Goal: Information Seeking & Learning: Learn about a topic

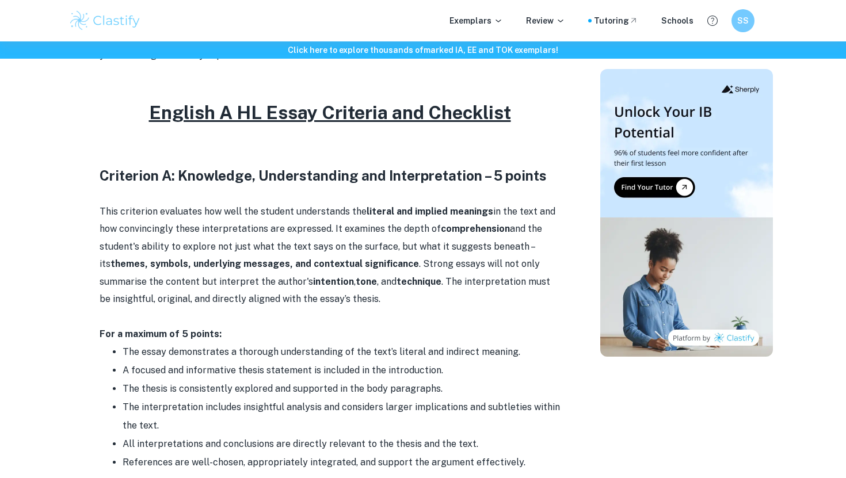
scroll to position [512, 0]
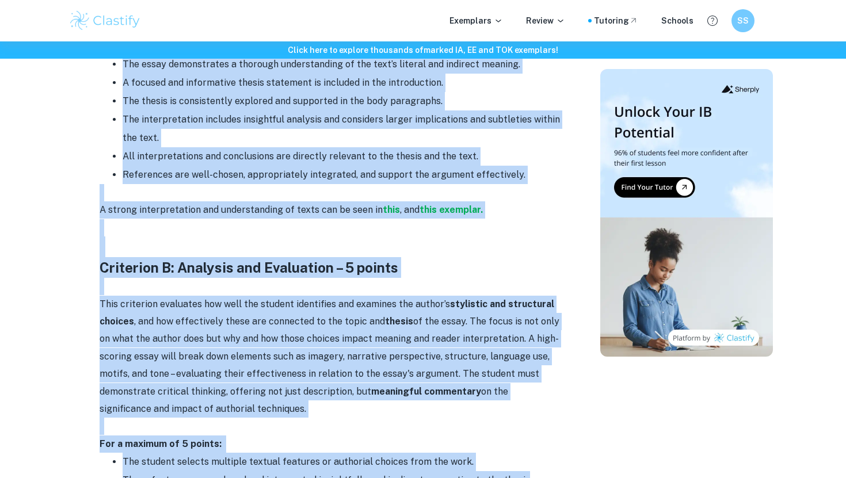
drag, startPoint x: 151, startPoint y: 108, endPoint x: 529, endPoint y: 477, distance: 528.8
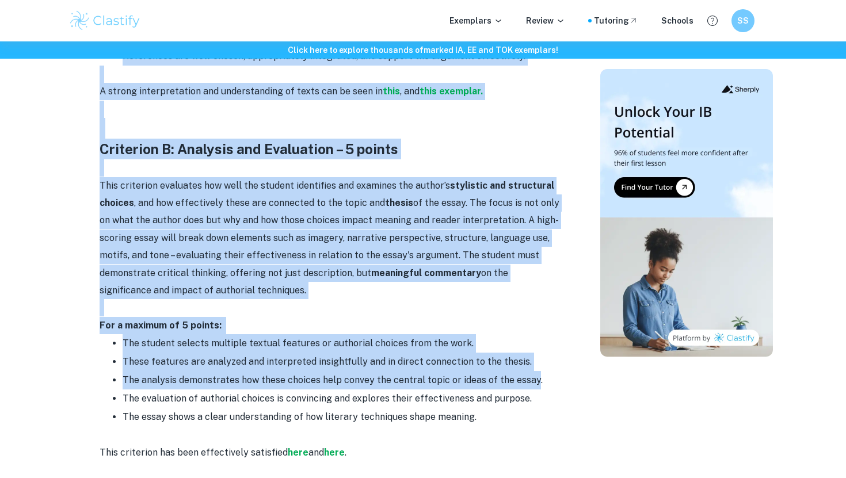
scroll to position [919, 0]
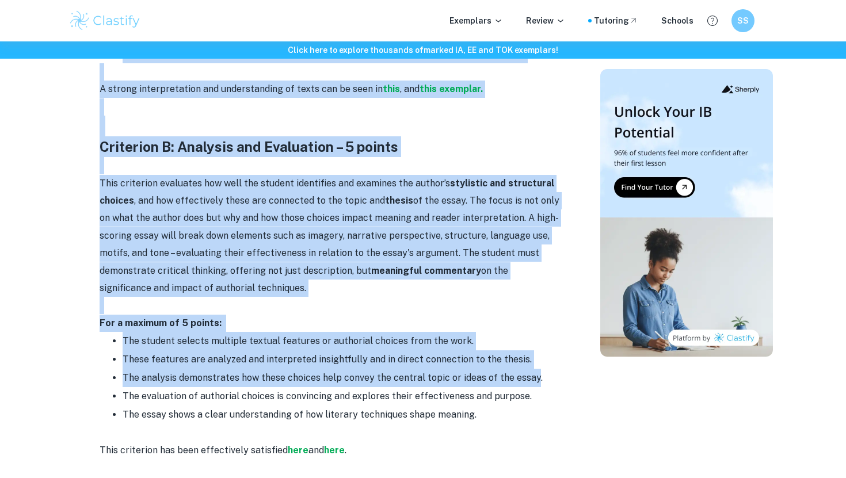
click at [461, 292] on p "This criterion evaluates how well the student identifies and examines the autho…" at bounding box center [330, 236] width 460 height 123
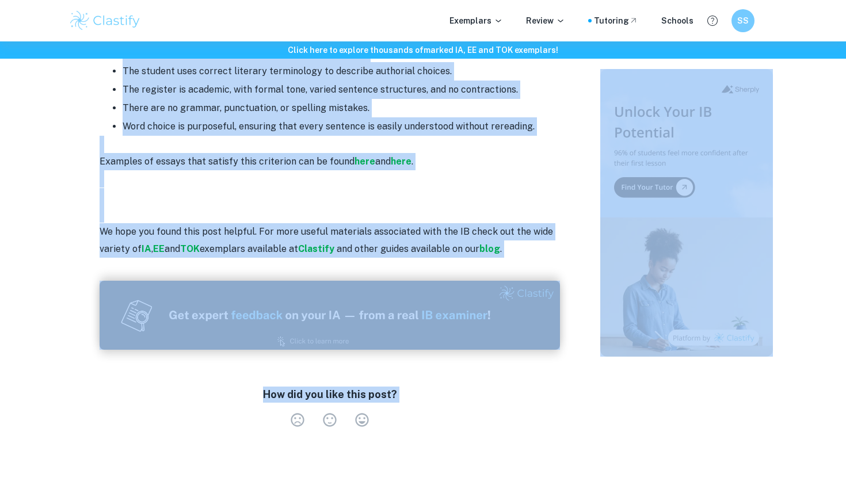
scroll to position [1932, 0]
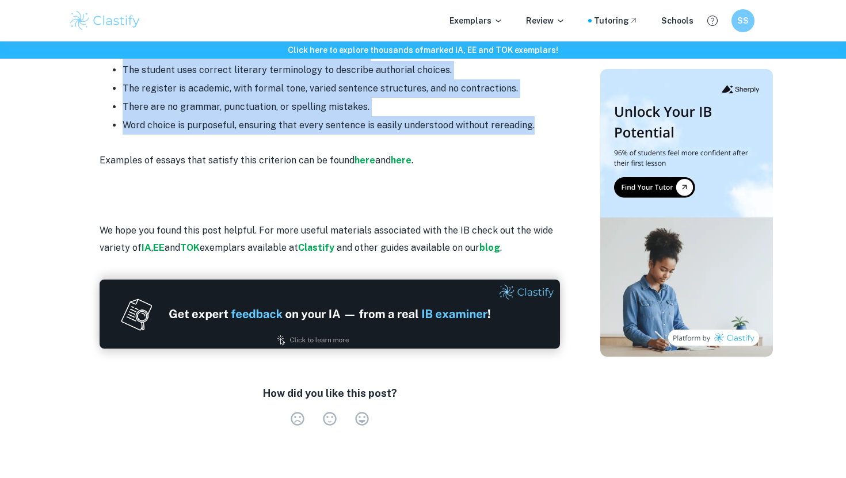
drag, startPoint x: 148, startPoint y: 110, endPoint x: 545, endPoint y: 128, distance: 397.9
copy div "English A HL Essay Criteria and Checklist Criterion A: Knowledge, Understanding…"
click at [545, 128] on li "Word choice is purposeful, ensuring that every sentence is easily understood wi…" at bounding box center [341, 125] width 437 height 18
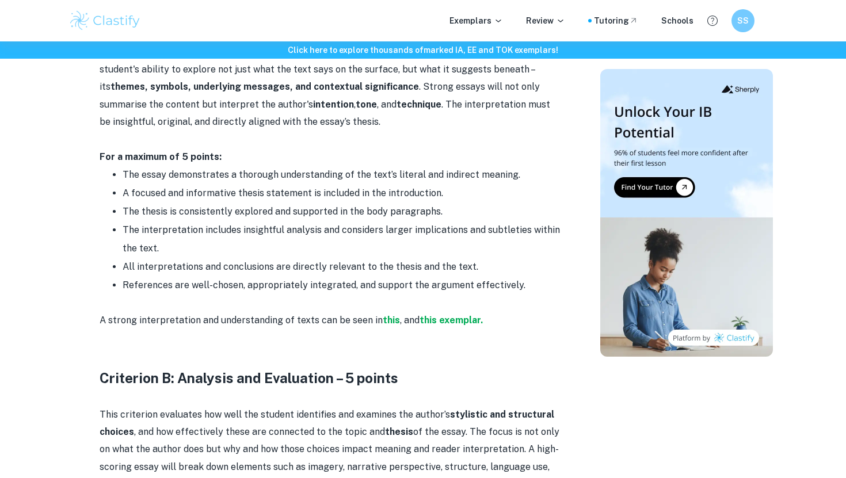
scroll to position [714, 0]
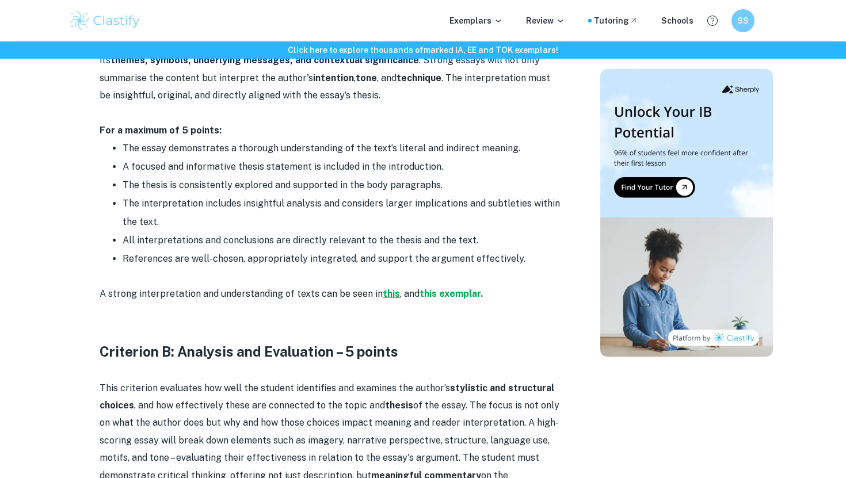
click at [383, 294] on strong "this" at bounding box center [391, 293] width 17 height 11
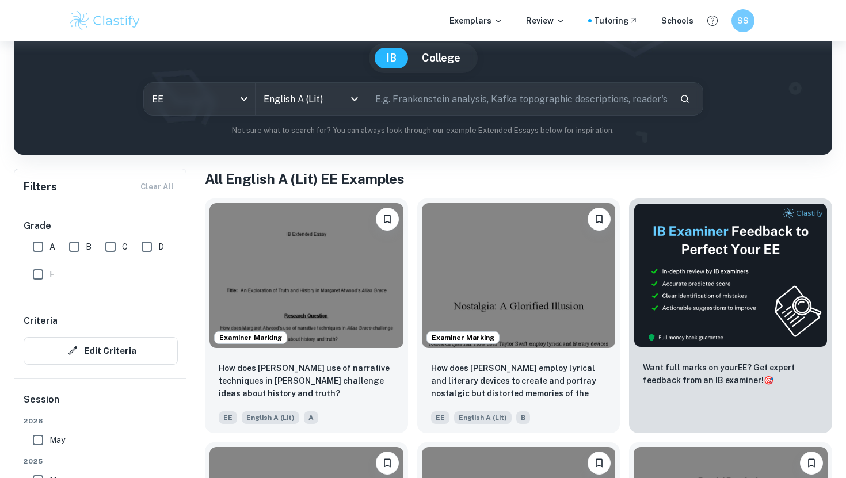
scroll to position [104, 0]
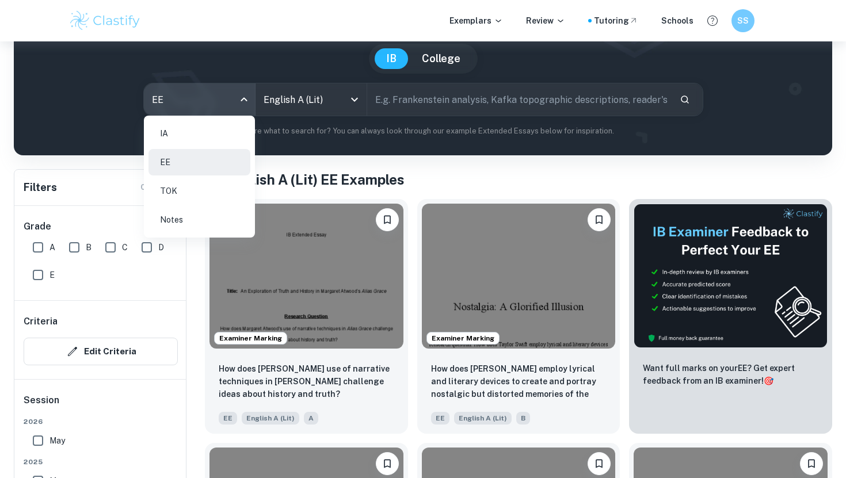
click at [244, 102] on body "We value your privacy We use cookies to enhance your browsing experience, serve…" at bounding box center [423, 177] width 846 height 478
click at [154, 296] on div at bounding box center [423, 239] width 846 height 478
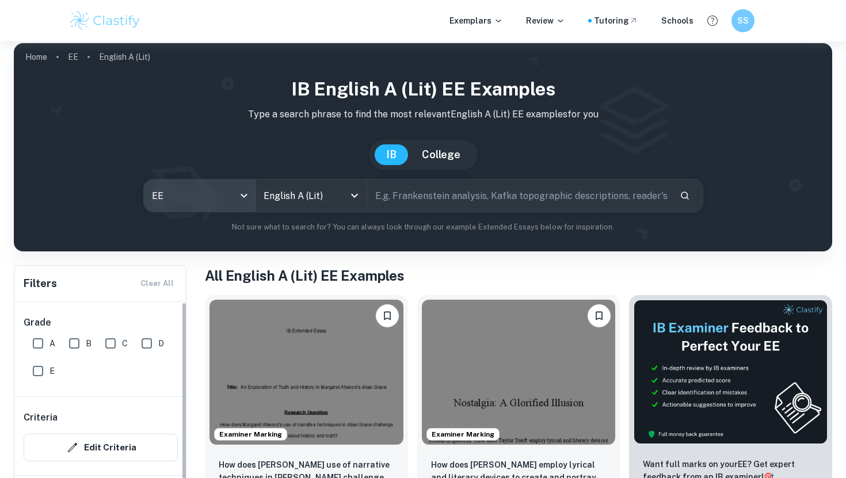
scroll to position [0, 0]
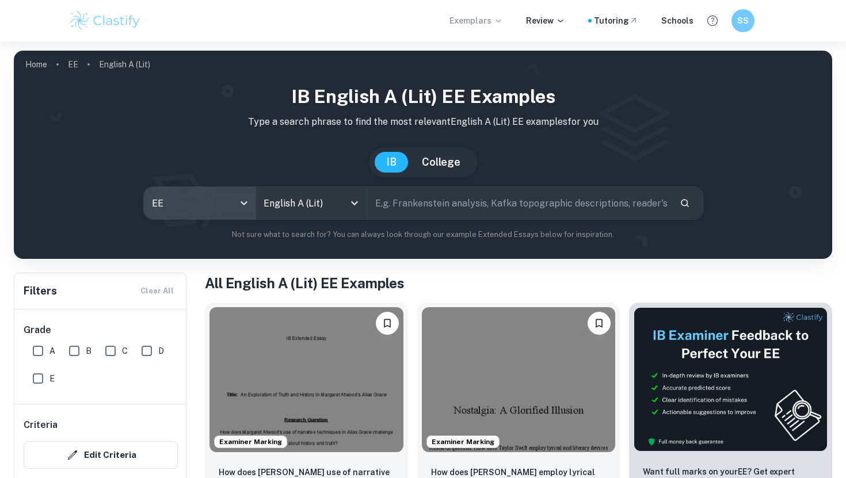
click at [491, 20] on p "Exemplars" at bounding box center [475, 20] width 53 height 13
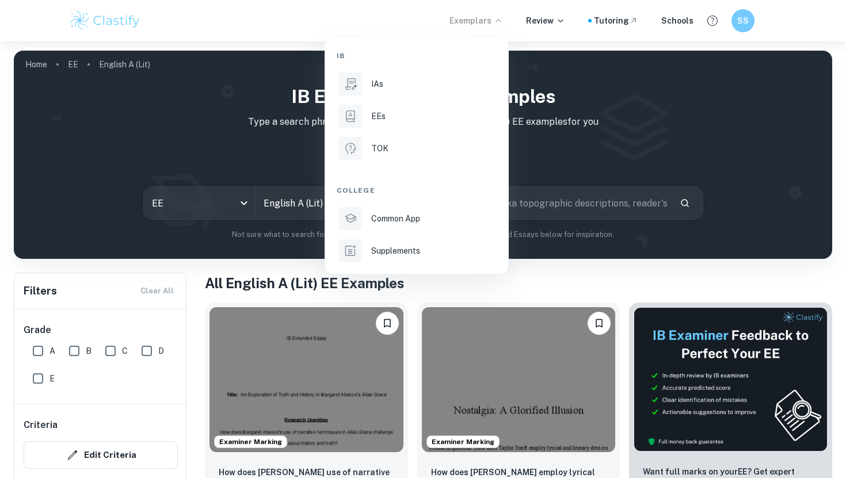
click at [584, 201] on div at bounding box center [423, 239] width 846 height 478
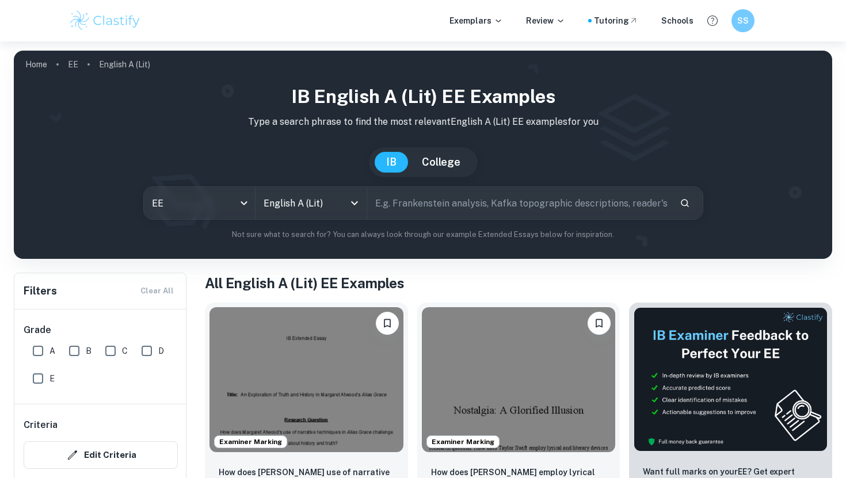
click at [485, 205] on input "text" at bounding box center [518, 203] width 303 height 32
type input "hl essay"
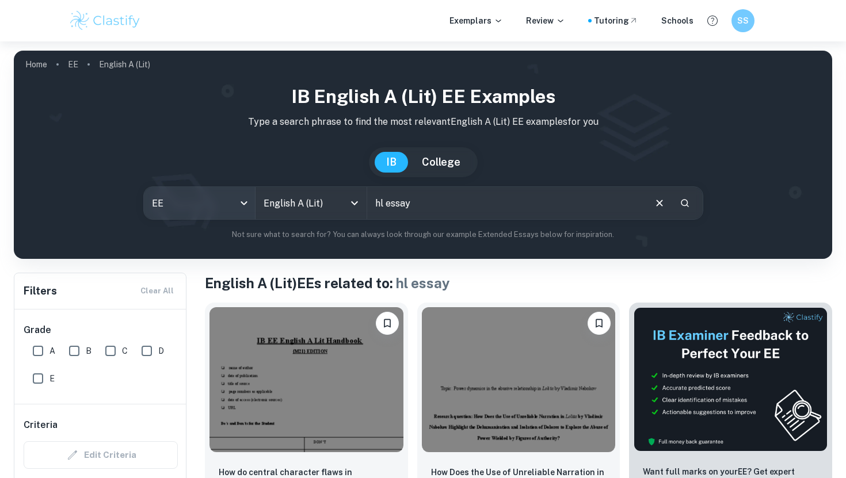
click at [201, 196] on body "We value your privacy We use cookies to enhance your browsing experience, serve…" at bounding box center [423, 280] width 846 height 478
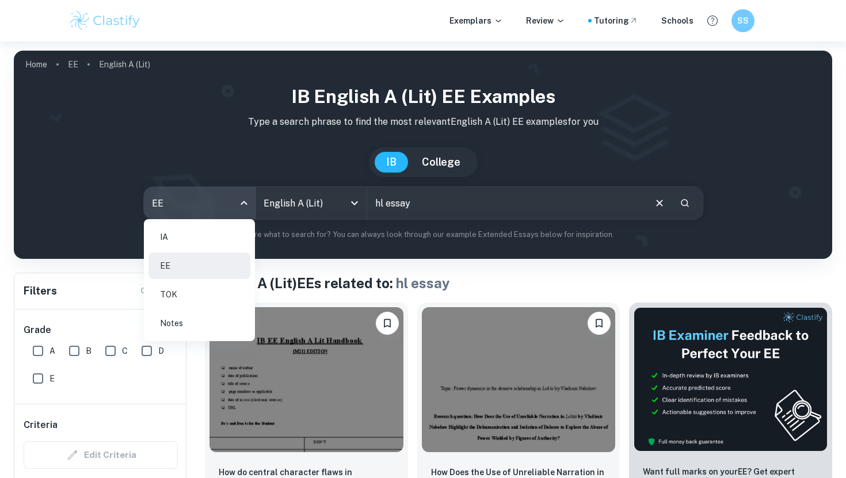
click at [207, 324] on li "Notes" at bounding box center [199, 323] width 102 height 26
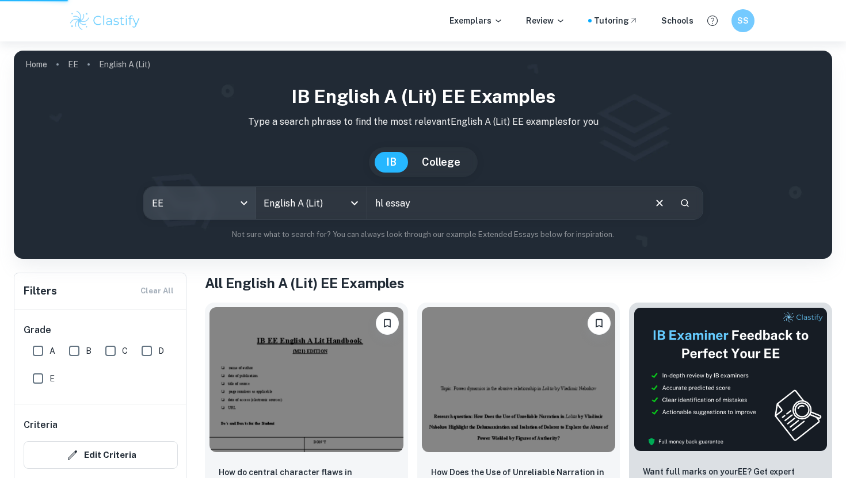
type input "notes"
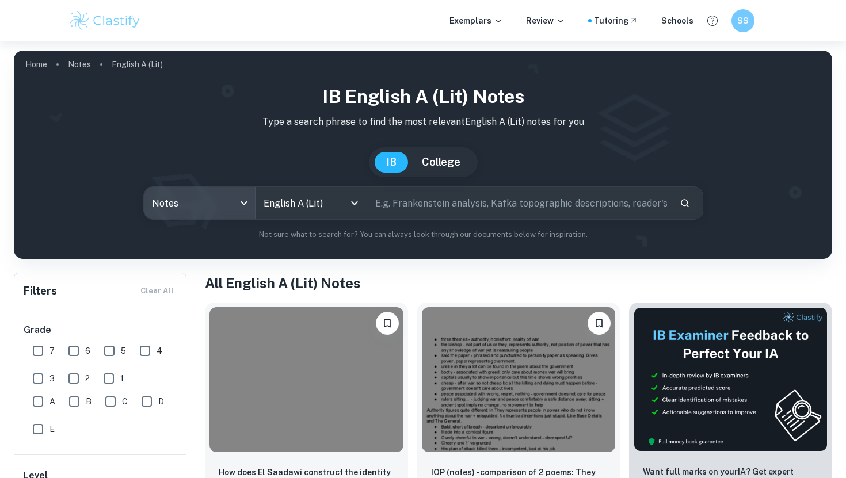
click at [235, 199] on body "We value your privacy We use cookies to enhance your browsing experience, serve…" at bounding box center [423, 280] width 846 height 478
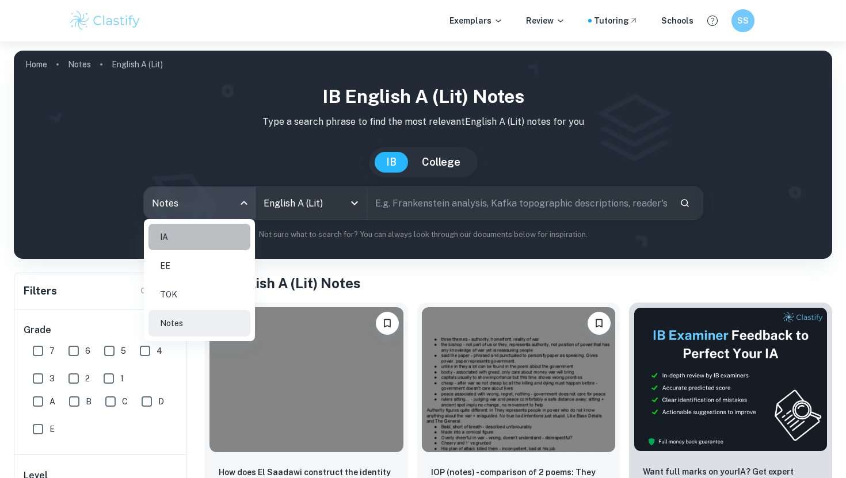
click at [213, 237] on li "IA" at bounding box center [199, 237] width 102 height 26
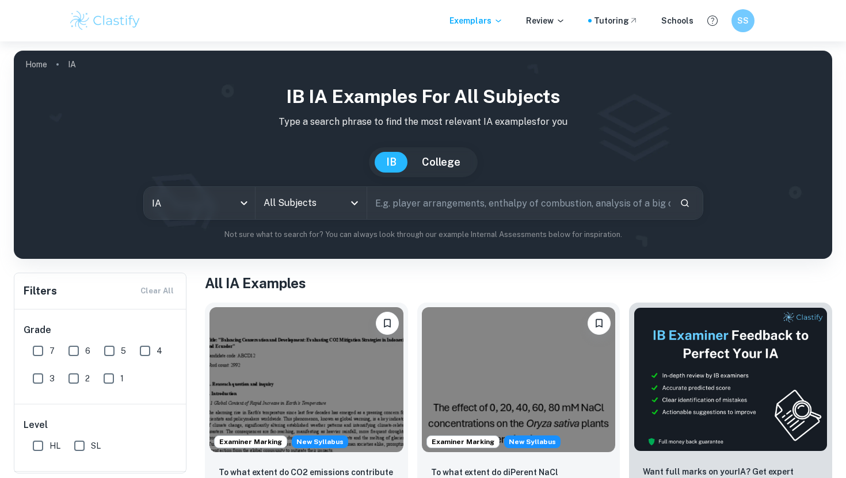
click at [353, 204] on icon "Open" at bounding box center [354, 203] width 7 height 4
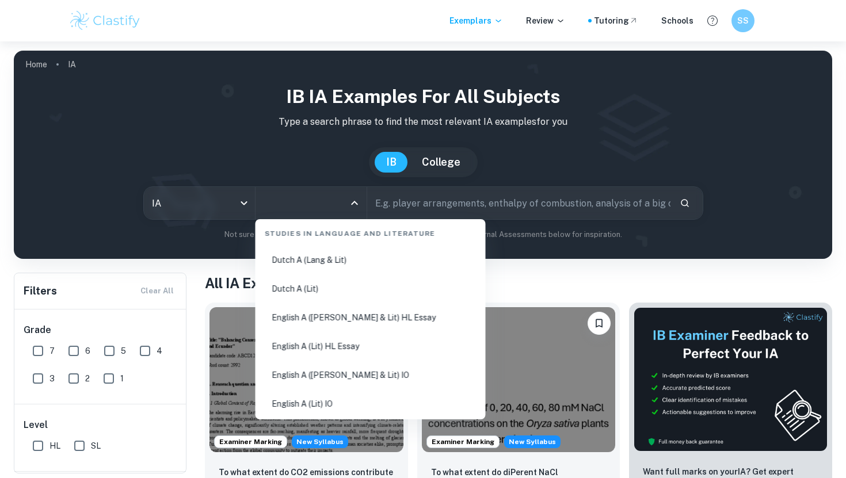
scroll to position [117, 0]
click at [372, 338] on li "English A (Lit) HL Essay" at bounding box center [370, 345] width 221 height 26
type input "English A (Lit) HL Essay"
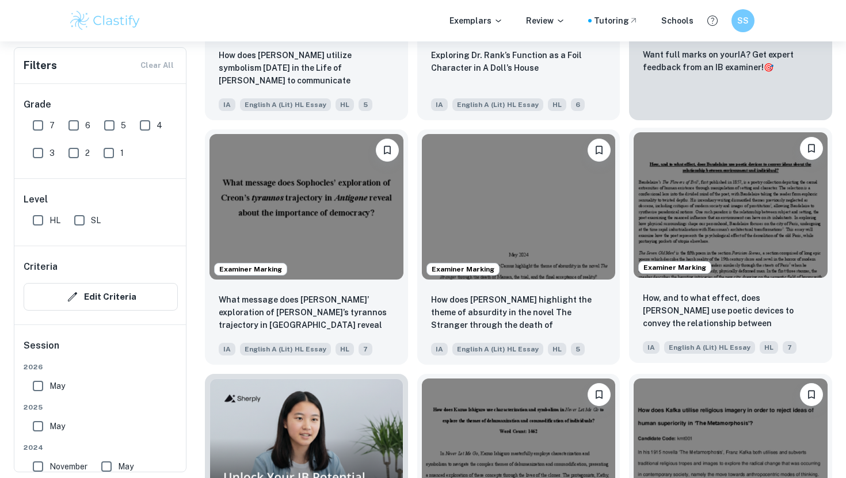
scroll to position [514, 0]
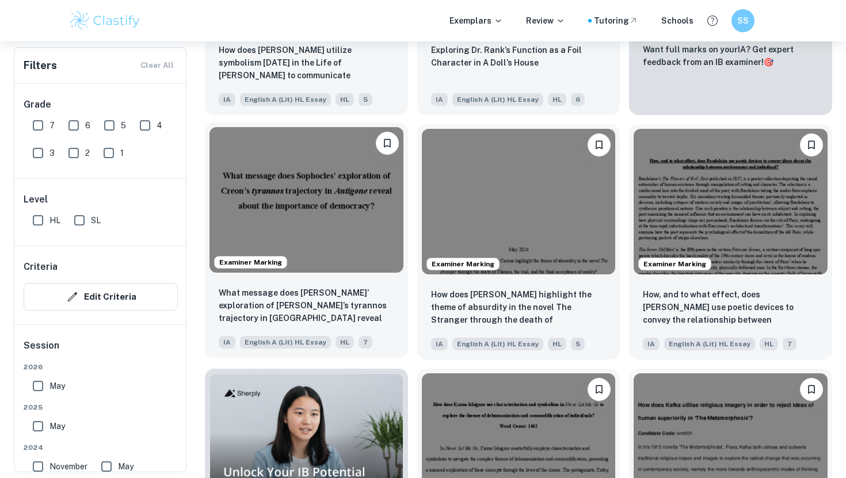
click at [347, 249] on img at bounding box center [306, 199] width 194 height 145
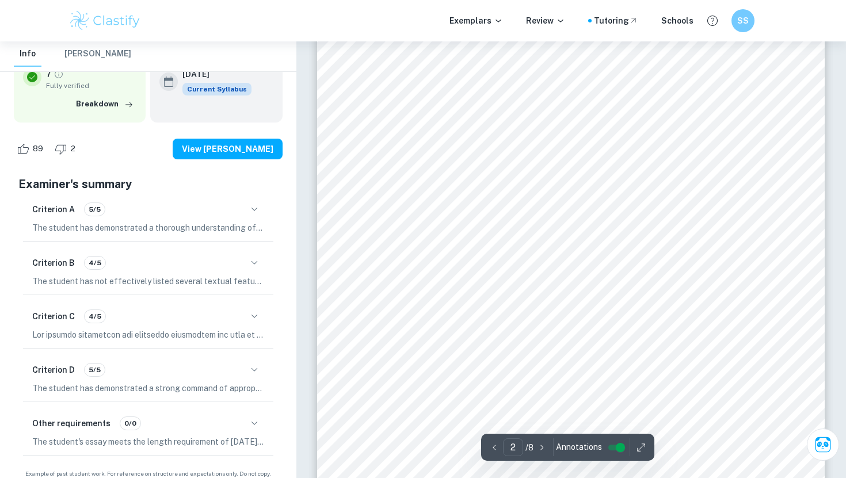
scroll to position [312, 0]
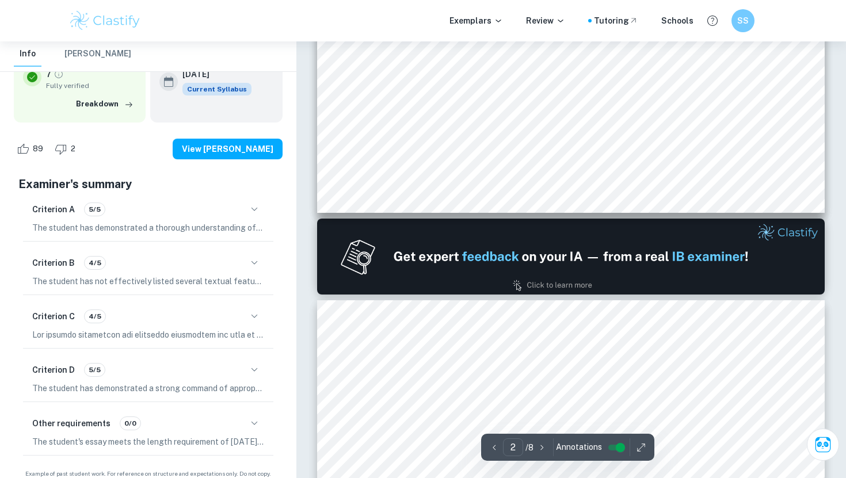
type input "1"
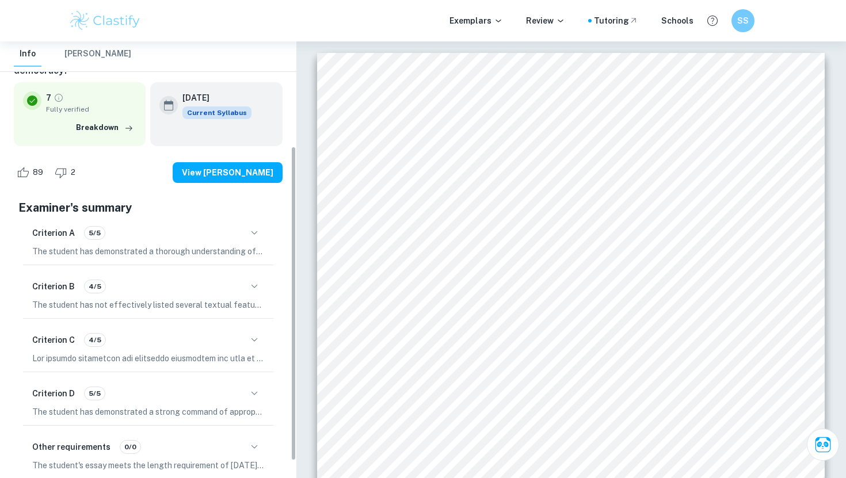
scroll to position [0, 0]
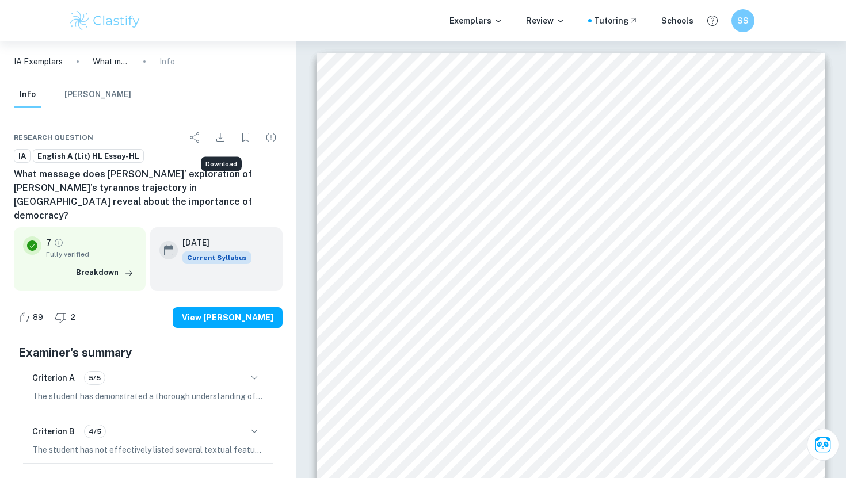
click at [220, 137] on icon "Download" at bounding box center [220, 137] width 8 height 8
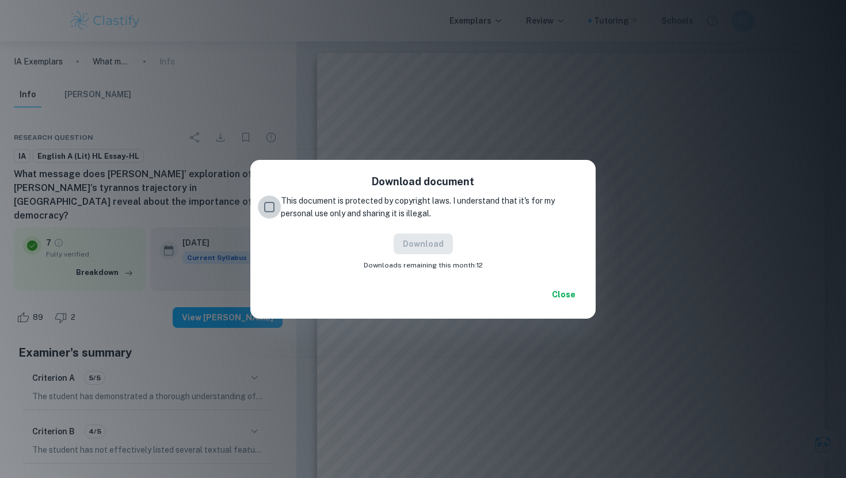
click at [269, 205] on input "This document is protected by copyright laws. I understand that it's for my per…" at bounding box center [269, 207] width 23 height 23
checkbox input "true"
click at [442, 245] on button "Download" at bounding box center [422, 244] width 59 height 21
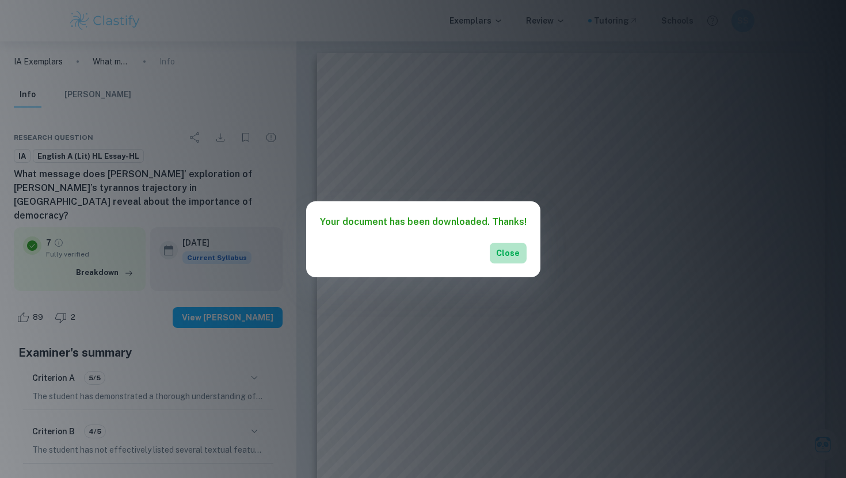
click at [503, 255] on button "Close" at bounding box center [508, 253] width 37 height 21
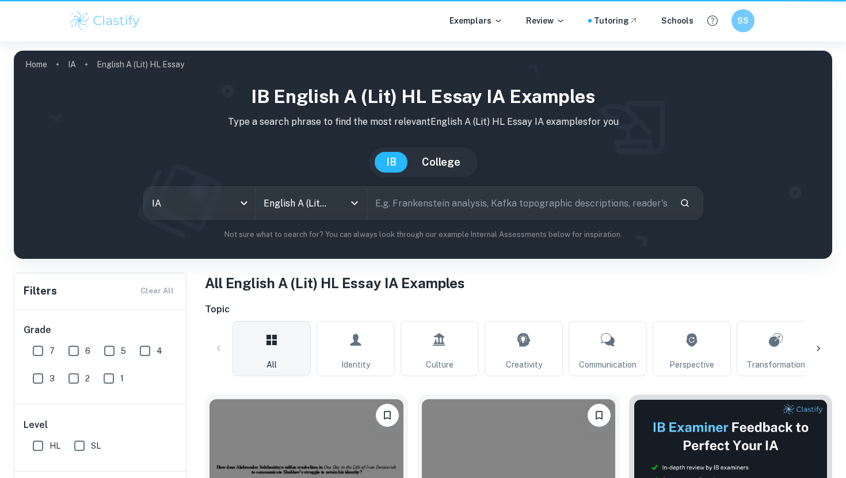
scroll to position [514, 0]
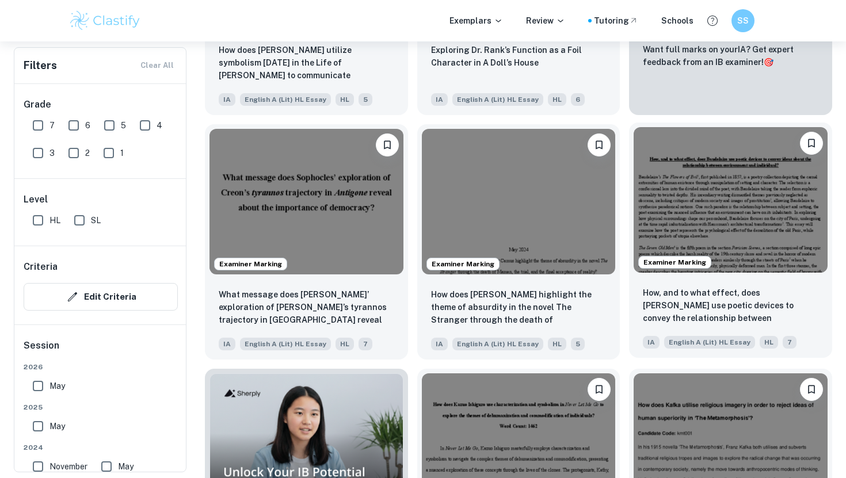
click at [763, 211] on img at bounding box center [730, 199] width 194 height 145
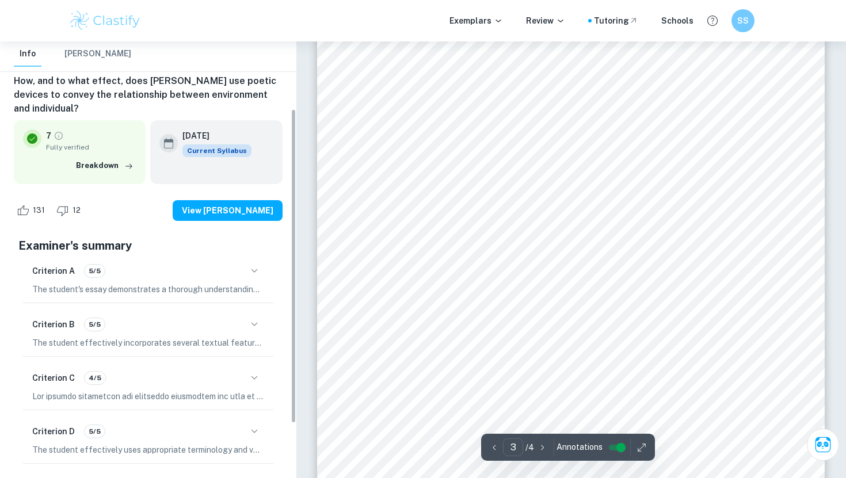
scroll to position [93, 0]
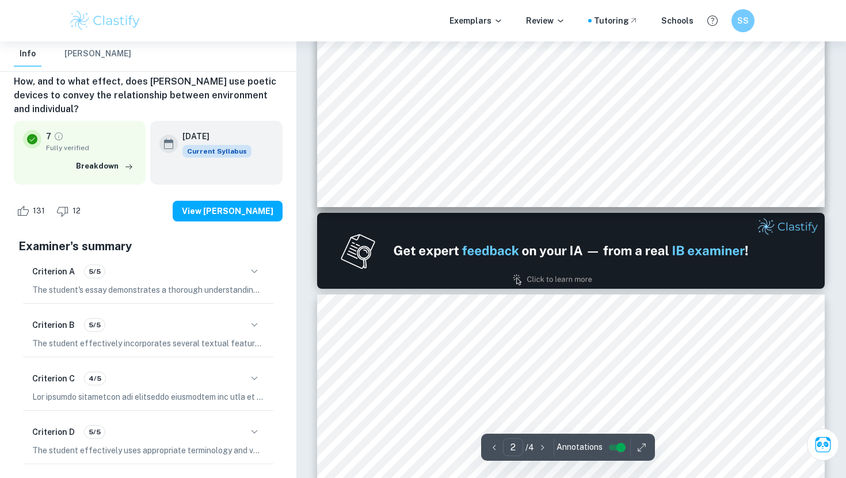
type input "1"
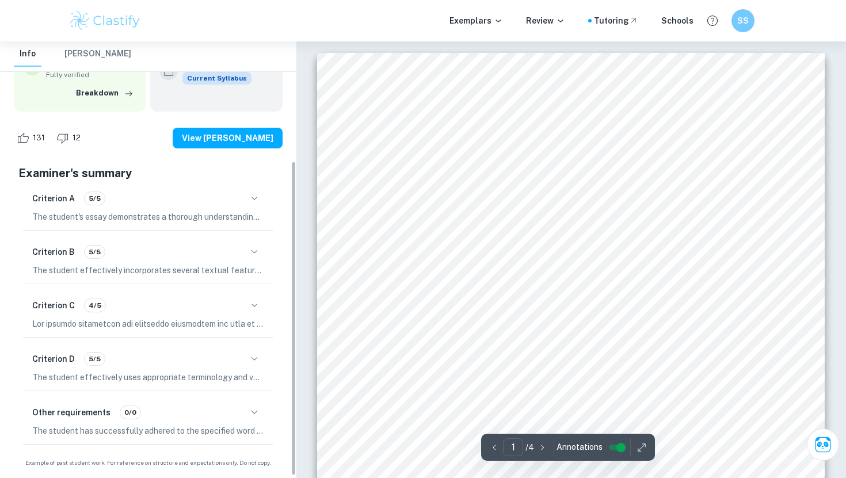
scroll to position [169, 0]
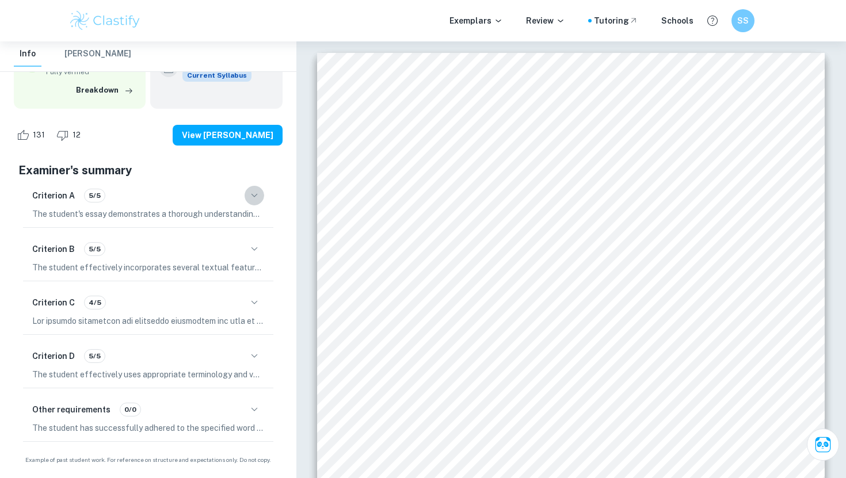
click at [252, 194] on icon "button" at bounding box center [254, 194] width 6 height 3
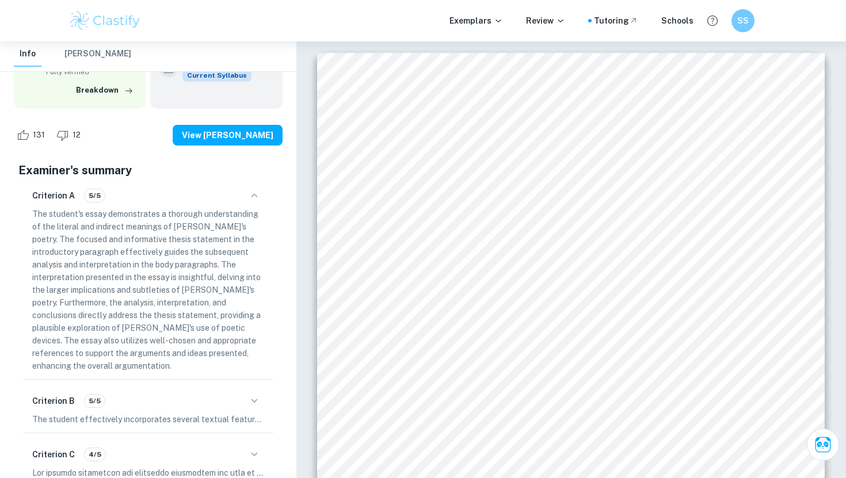
click at [253, 194] on icon "button" at bounding box center [254, 196] width 14 height 14
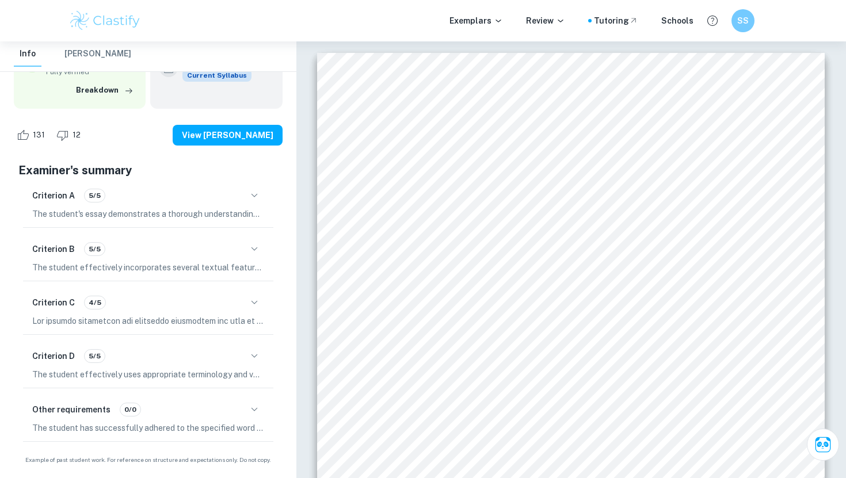
scroll to position [514, 0]
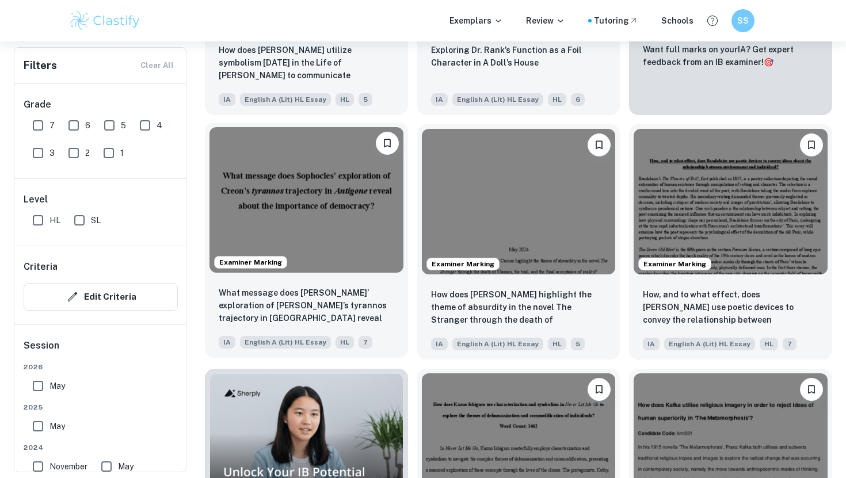
click at [364, 219] on img at bounding box center [306, 199] width 194 height 145
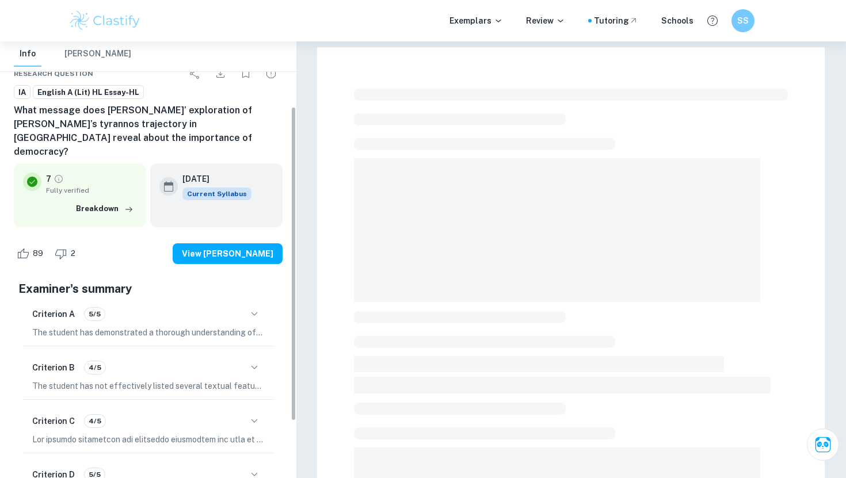
scroll to position [91, 0]
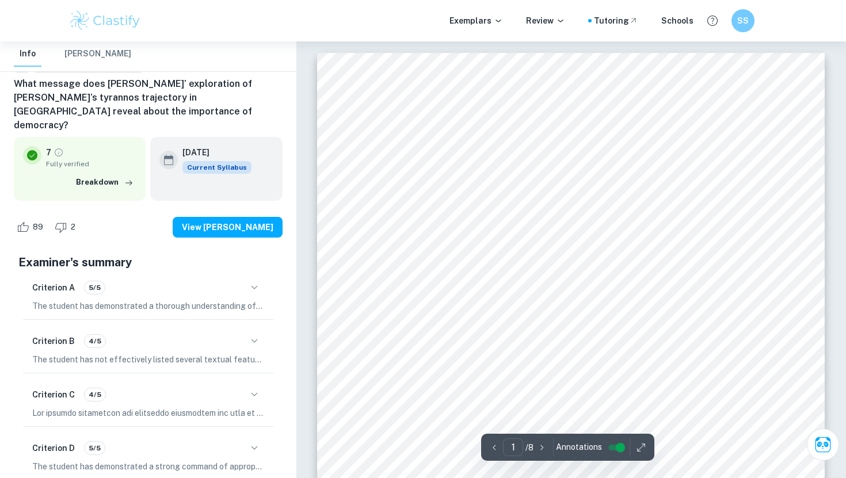
click at [261, 353] on p "The student has not effectively listed several textual features/authorial choic…" at bounding box center [148, 359] width 232 height 13
click at [251, 334] on icon "button" at bounding box center [254, 341] width 14 height 14
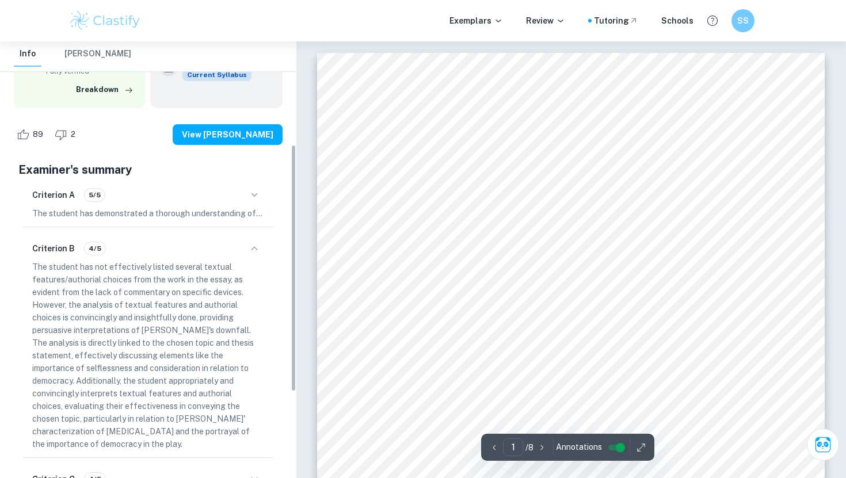
scroll to position [182, 0]
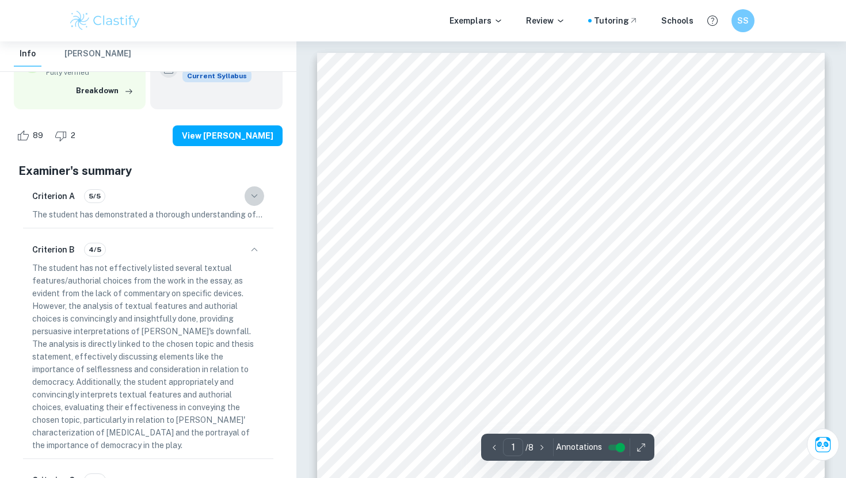
click at [255, 189] on icon "button" at bounding box center [254, 196] width 14 height 14
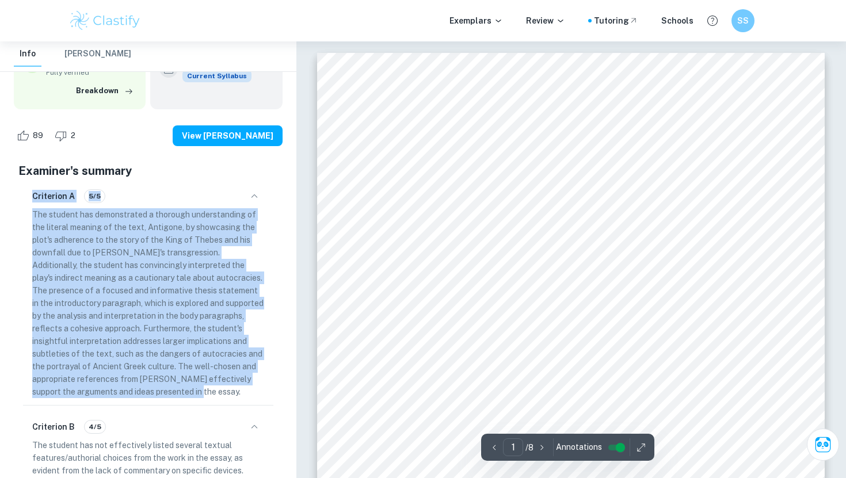
drag, startPoint x: 35, startPoint y: 182, endPoint x: 241, endPoint y: 388, distance: 291.2
click at [241, 388] on div "Criterion A 5/5 The student has demonstrated a thorough understanding of the li…" at bounding box center [148, 292] width 250 height 226
click at [154, 280] on p "The student has demonstrated a thorough understanding of the literal meaning of…" at bounding box center [148, 303] width 232 height 190
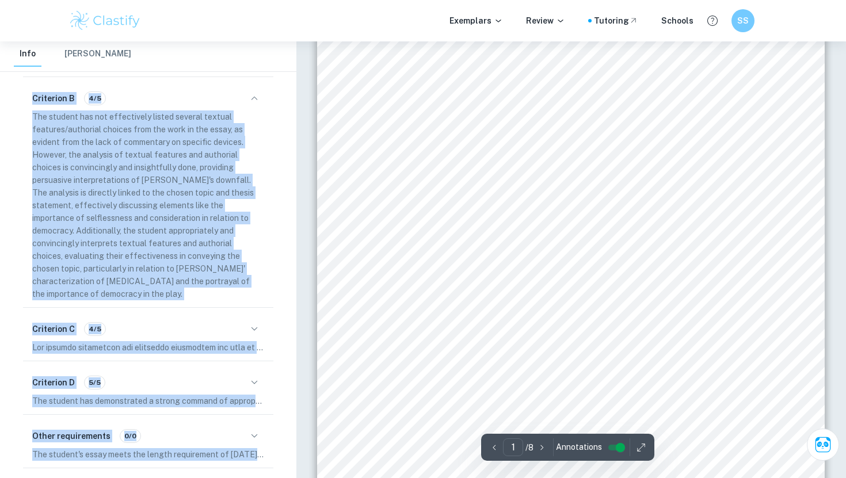
scroll to position [191, 0]
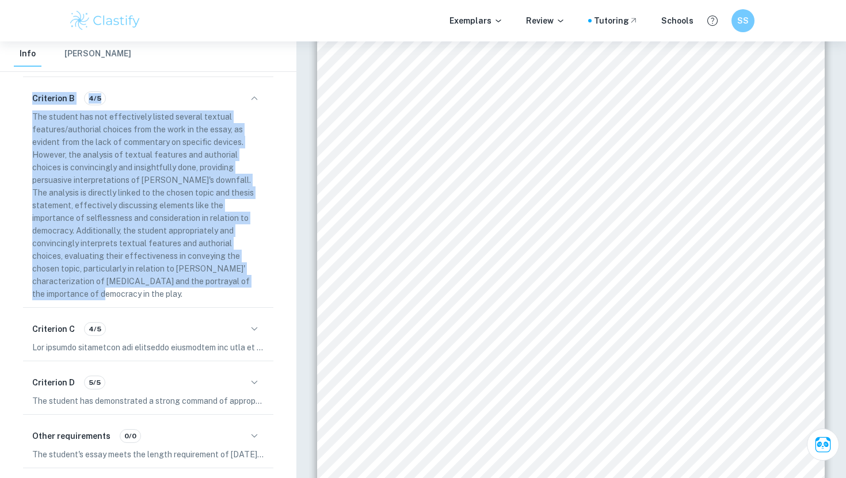
drag, startPoint x: 32, startPoint y: 182, endPoint x: 249, endPoint y: 270, distance: 233.3
click at [249, 270] on div "Criterion A 5/5 The student has demonstrated a thorough understanding of the li…" at bounding box center [147, 159] width 259 height 617
copy div "Criterion A 5/5 The student has demonstrated a thorough understanding of the li…"
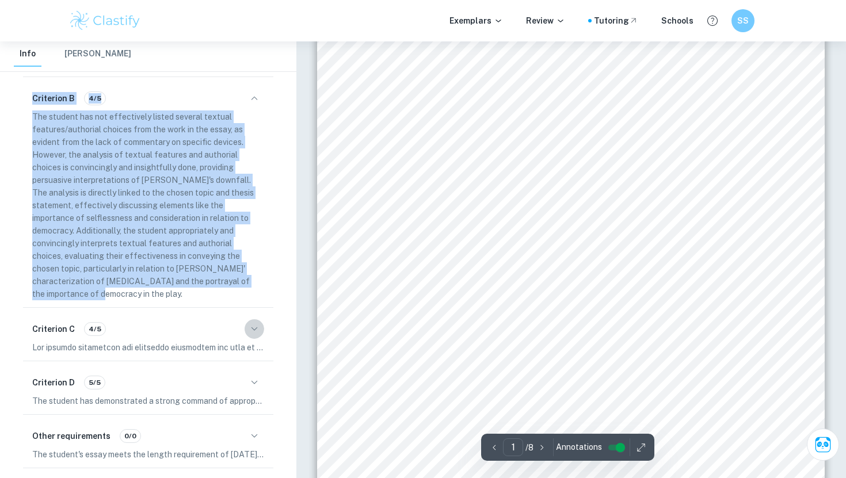
click at [250, 322] on icon "button" at bounding box center [254, 329] width 14 height 14
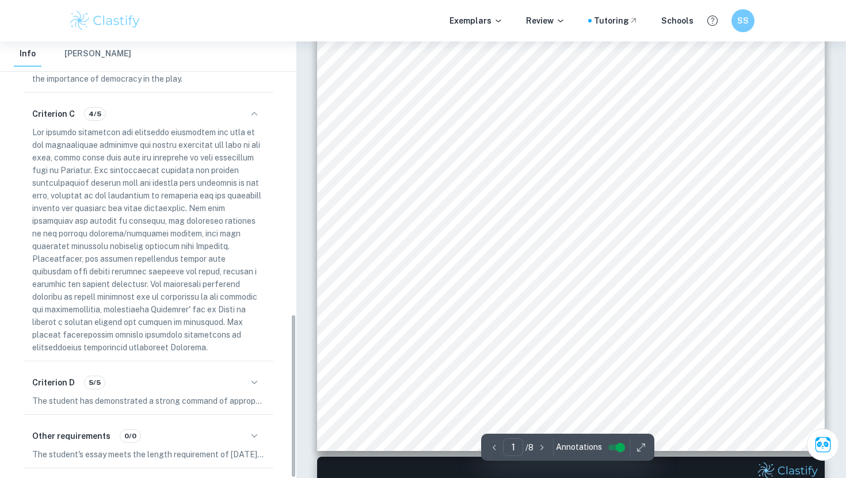
scroll to position [267, 0]
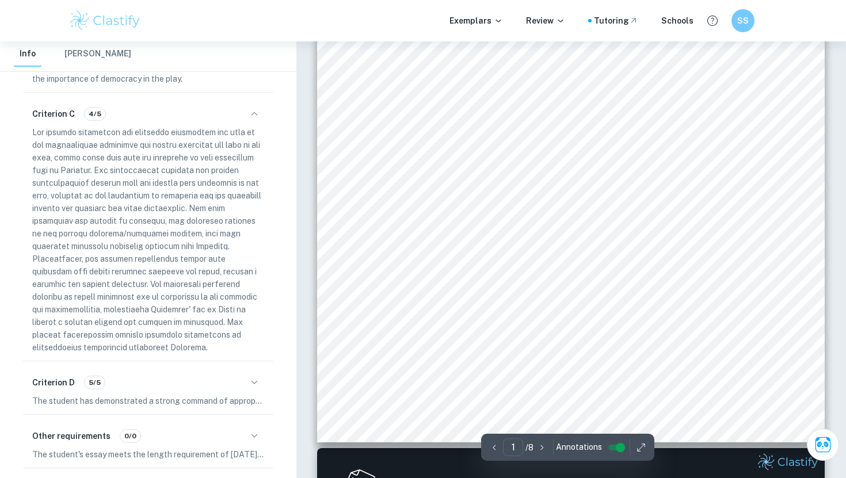
click at [251, 376] on icon "button" at bounding box center [254, 383] width 14 height 14
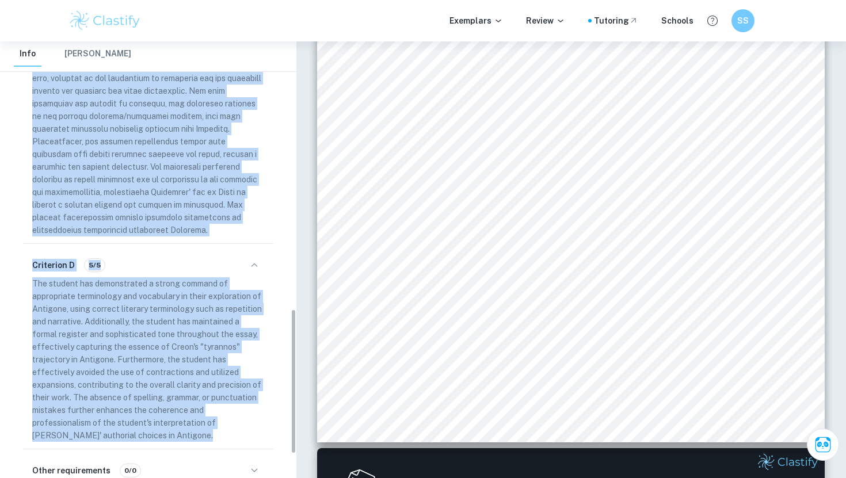
scroll to position [857, 0]
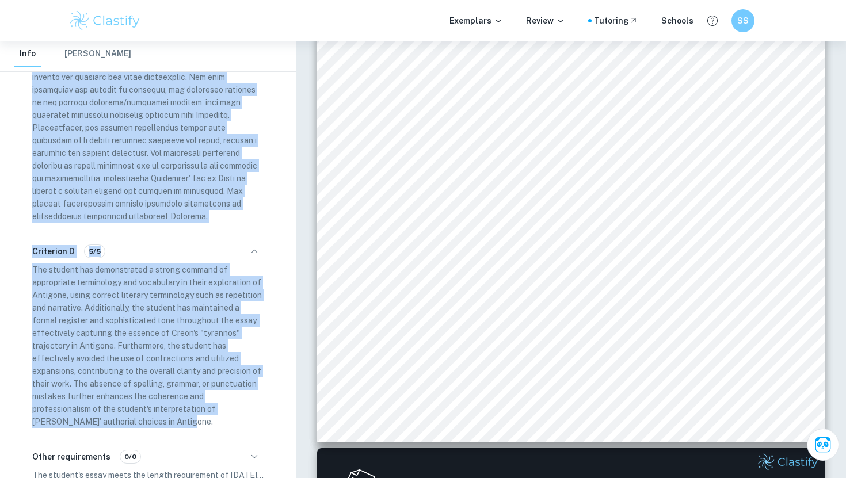
drag, startPoint x: 32, startPoint y: 86, endPoint x: 240, endPoint y: 402, distance: 377.5
copy div "Criterion C 4/5 The student accurately and concisely summarized the work in the…"
click at [240, 402] on div "Criterion D 5/5 The student has demonstrated a strong command of appropriate te…" at bounding box center [148, 335] width 250 height 200
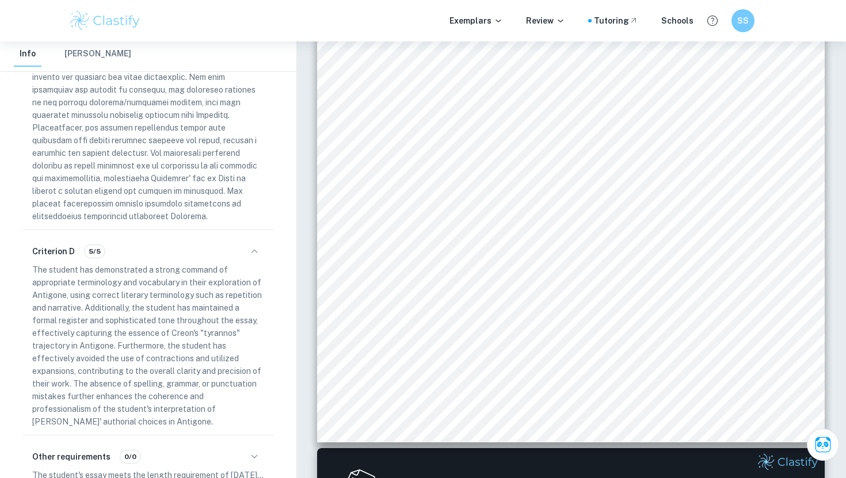
click at [253, 450] on icon "button" at bounding box center [254, 457] width 14 height 14
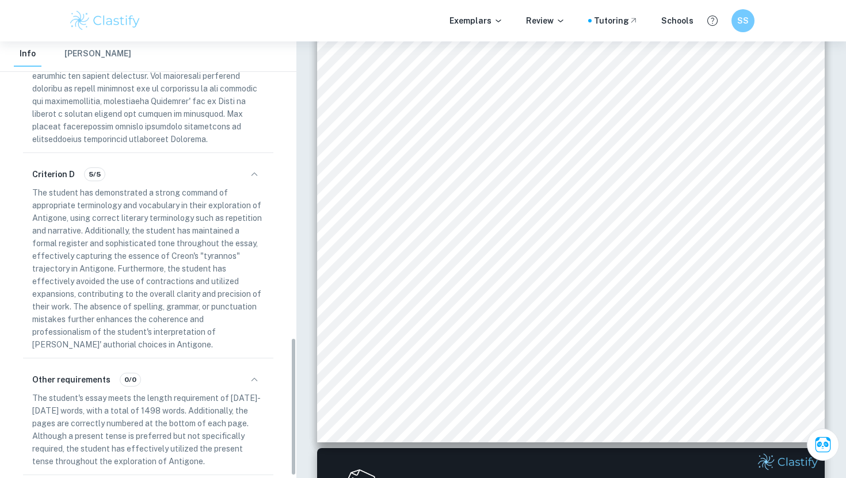
scroll to position [935, 0]
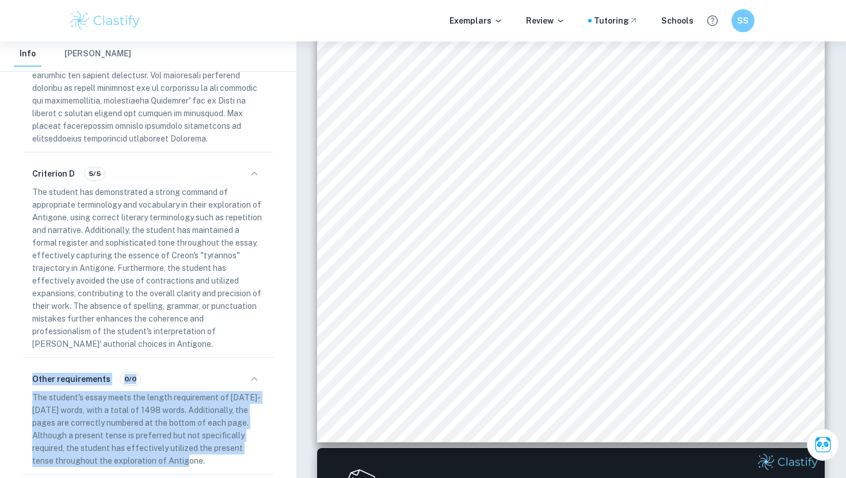
drag, startPoint x: 32, startPoint y: 351, endPoint x: 217, endPoint y: 437, distance: 203.6
click at [217, 437] on div "Other requirements 0/0 The student's essay meets the length requirement of 1200…" at bounding box center [148, 418] width 250 height 112
copy div "Other requirements 0/0 The student's essay meets the length requirement of 1200…"
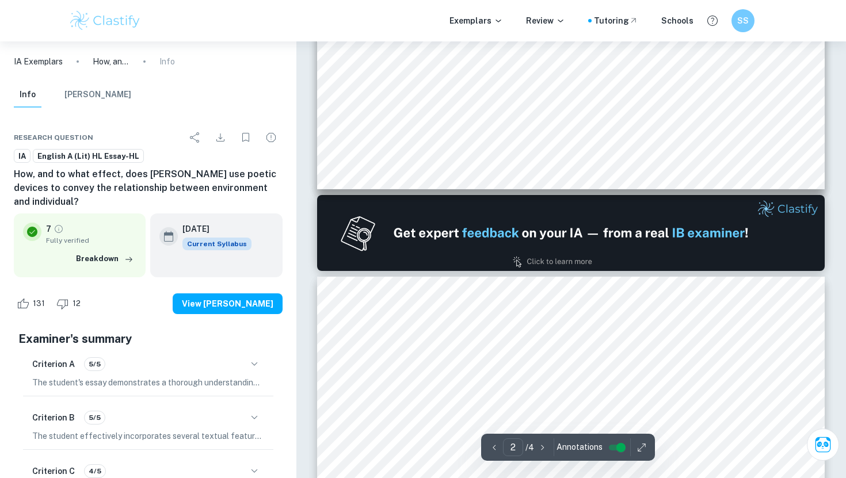
type input "1"
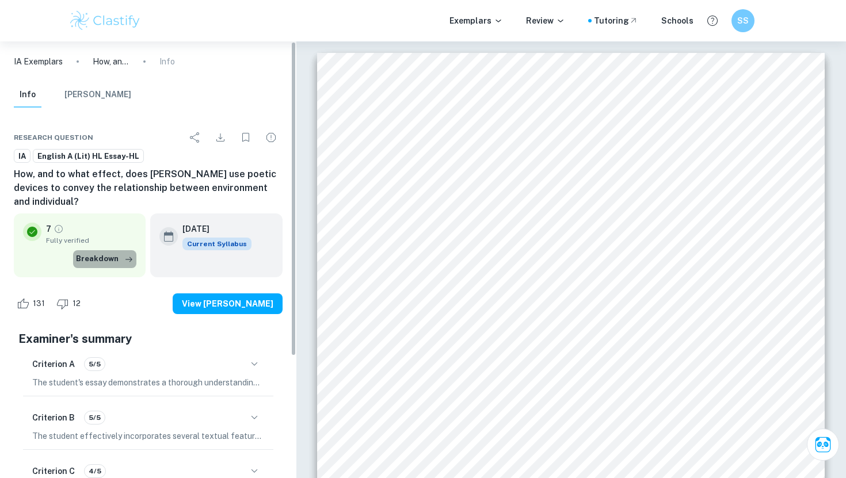
click at [116, 257] on button "Breakdown" at bounding box center [104, 258] width 63 height 17
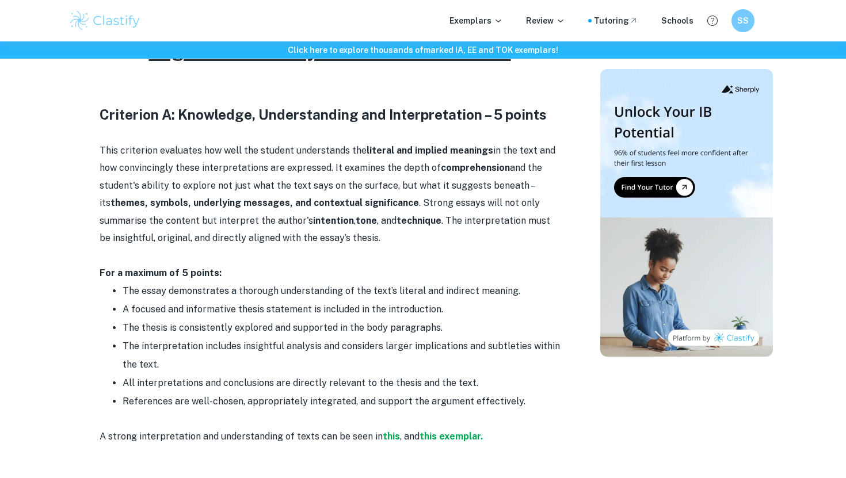
scroll to position [561, 0]
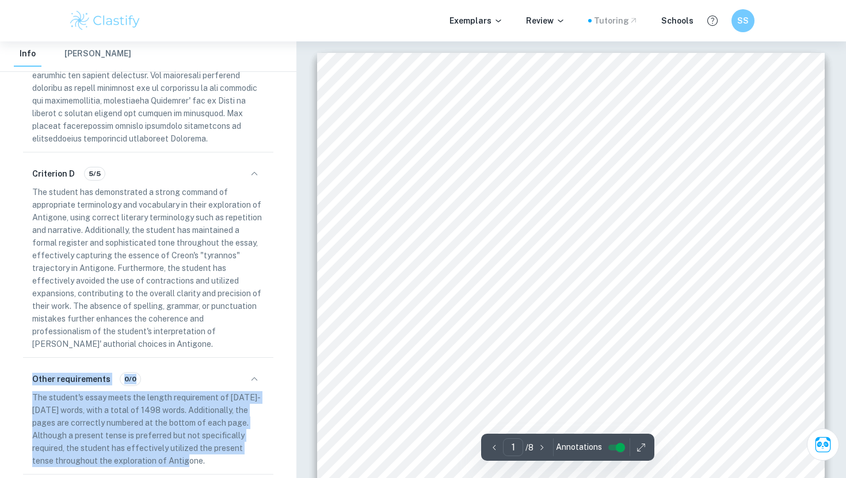
click at [622, 26] on div "Tutoring" at bounding box center [616, 20] width 44 height 13
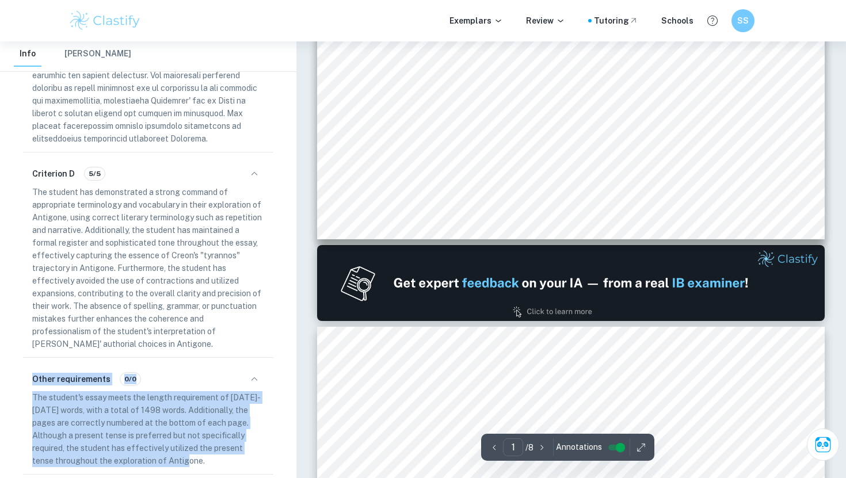
scroll to position [468, 0]
